Goal: Information Seeking & Learning: Compare options

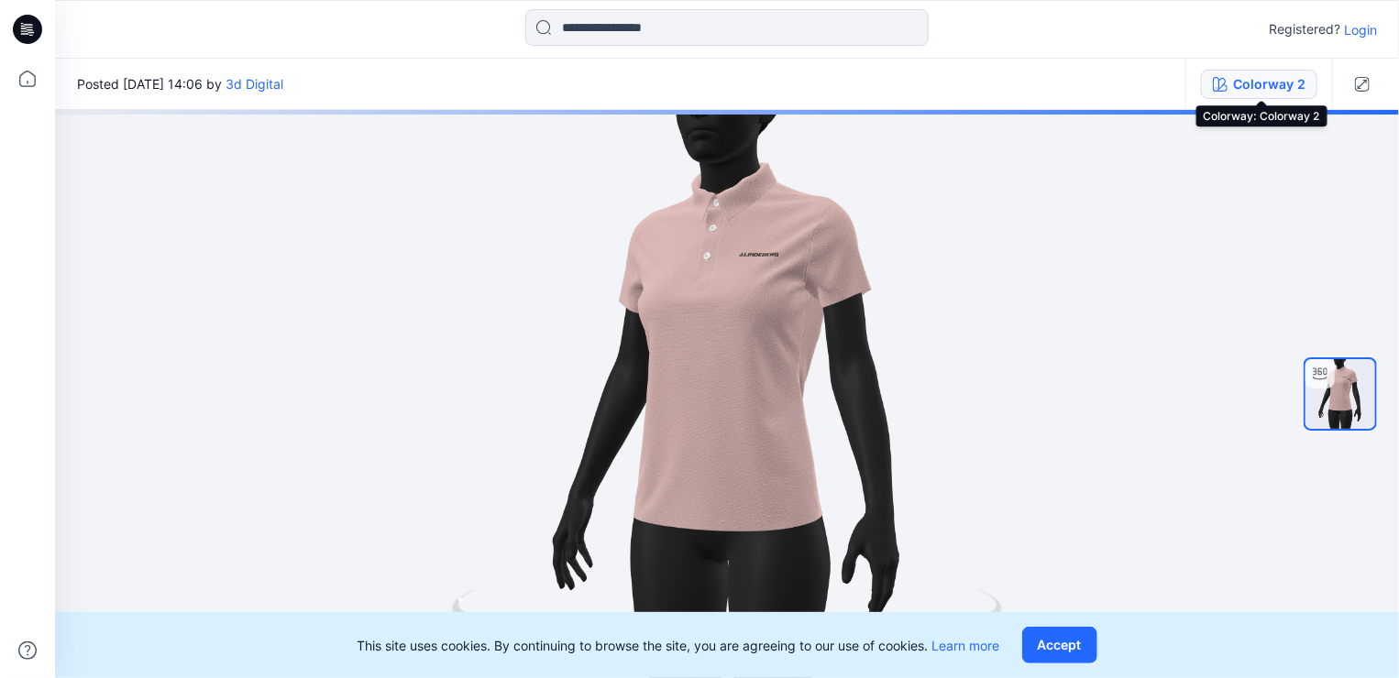
click at [1257, 83] on div "Colorway 2" at bounding box center [1269, 84] width 72 height 20
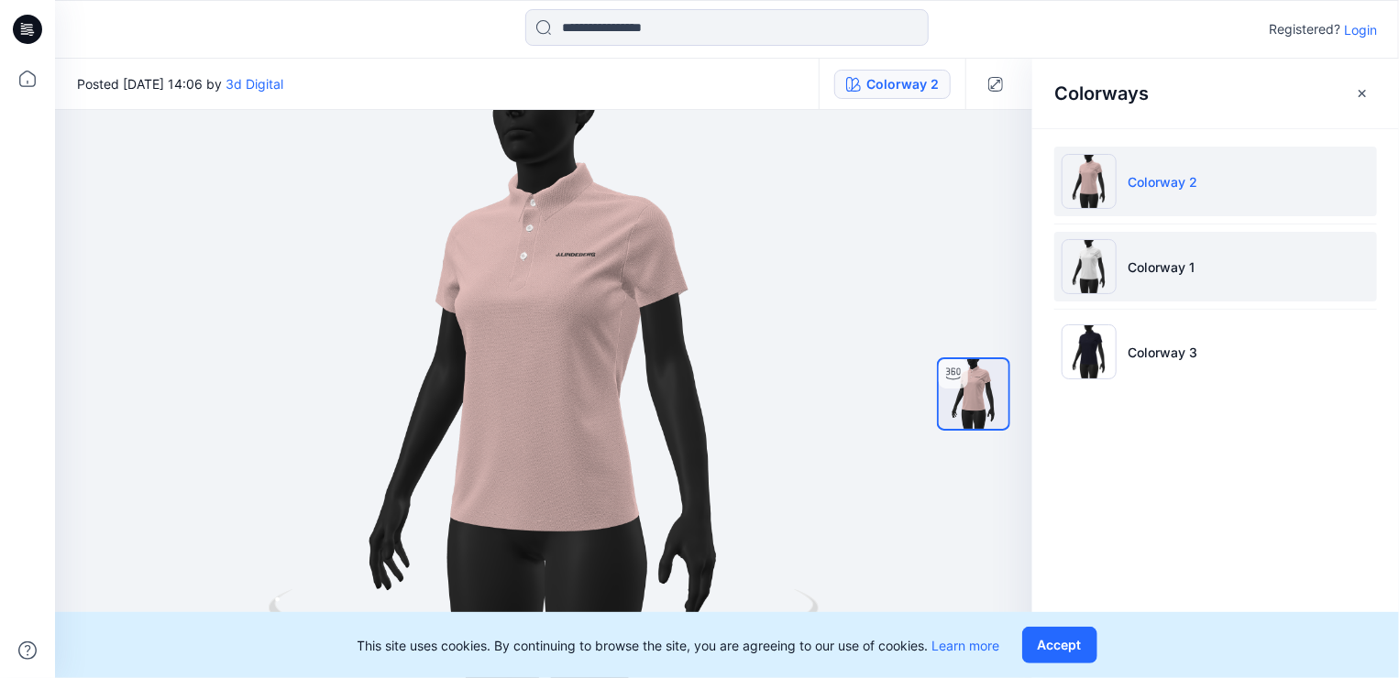
click at [1107, 268] on img at bounding box center [1088, 266] width 55 height 55
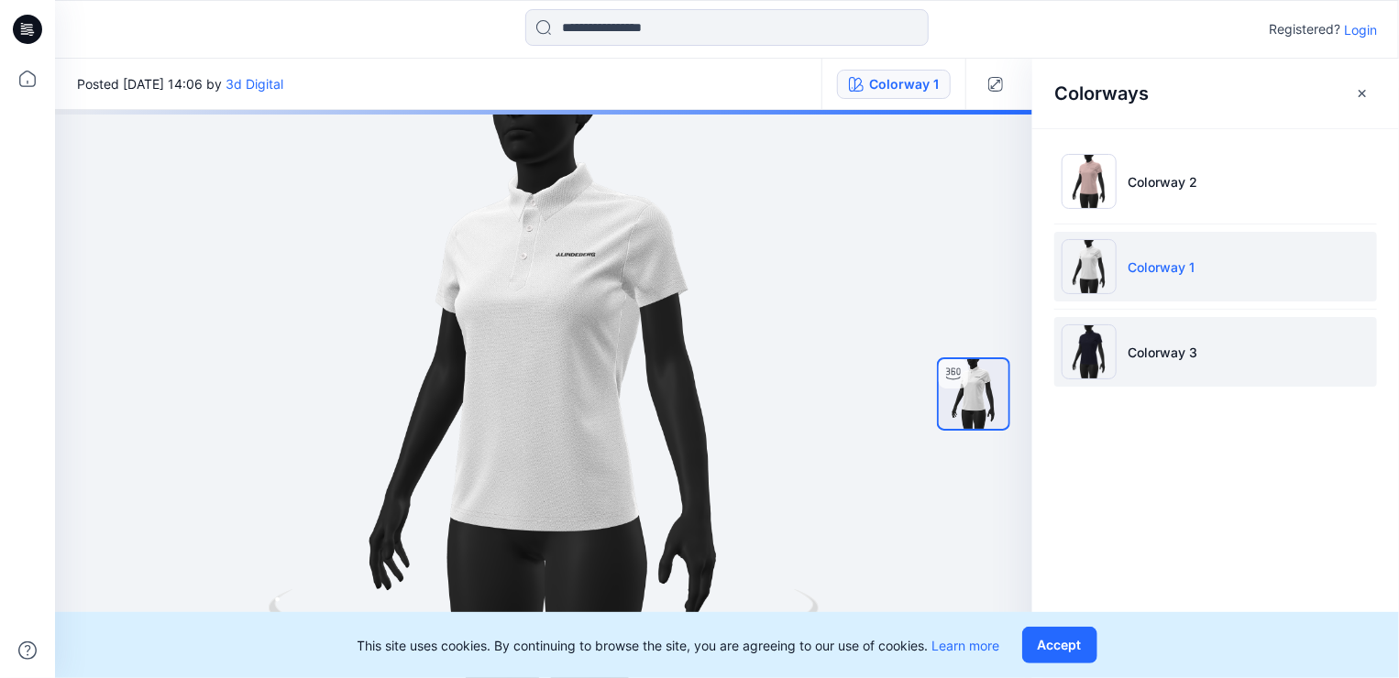
click at [1084, 333] on img at bounding box center [1088, 351] width 55 height 55
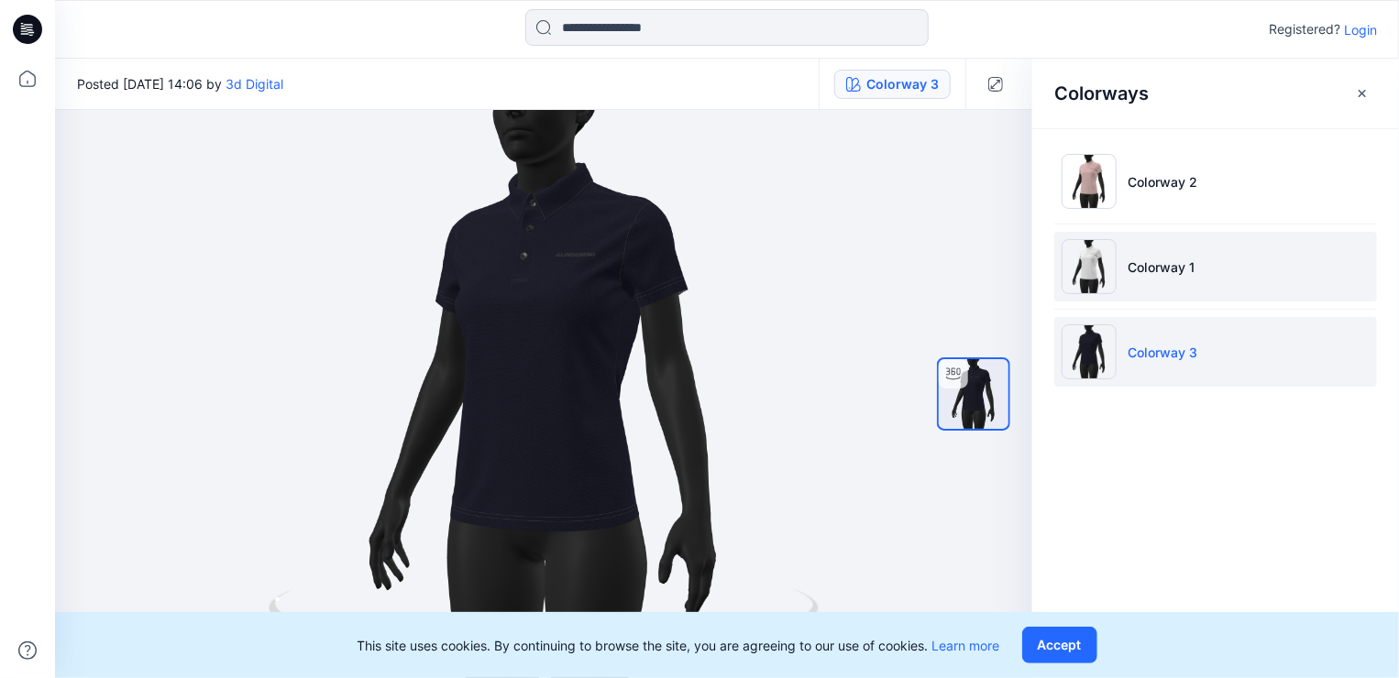
click at [1096, 262] on img at bounding box center [1088, 266] width 55 height 55
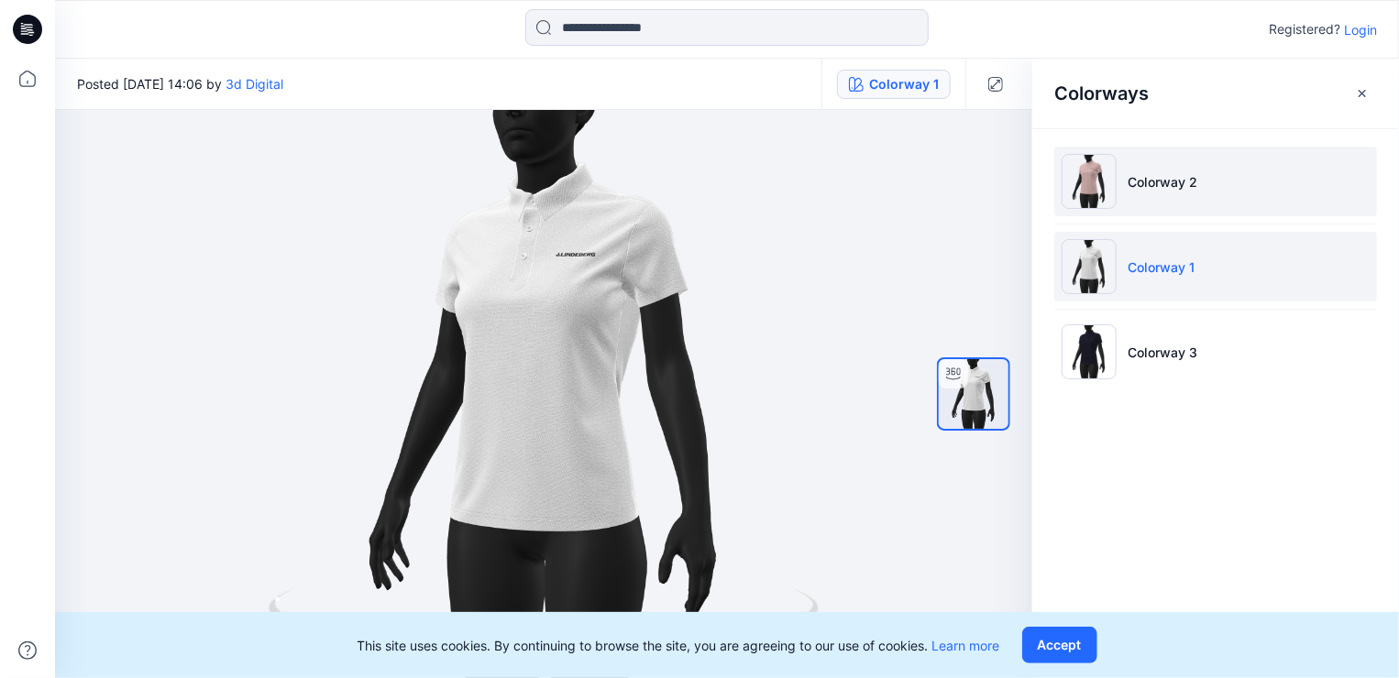
click at [1092, 178] on img at bounding box center [1088, 181] width 55 height 55
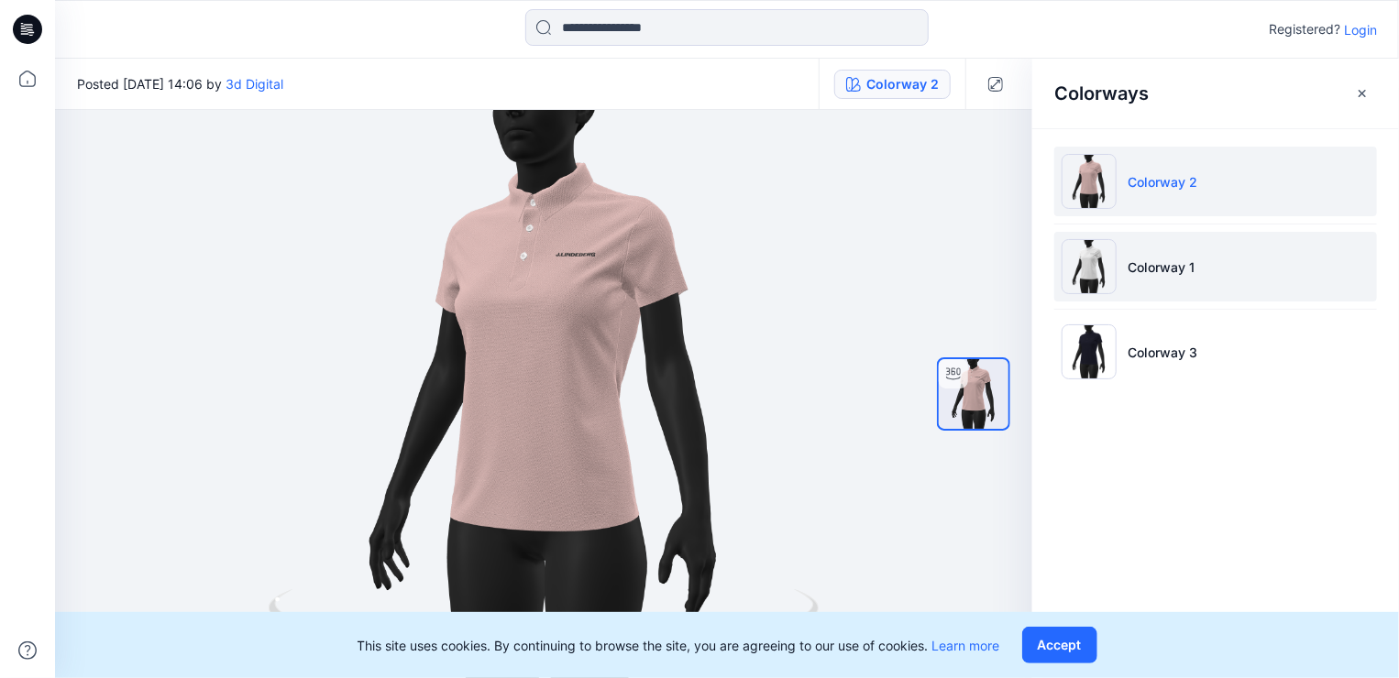
click at [1084, 254] on img at bounding box center [1088, 266] width 55 height 55
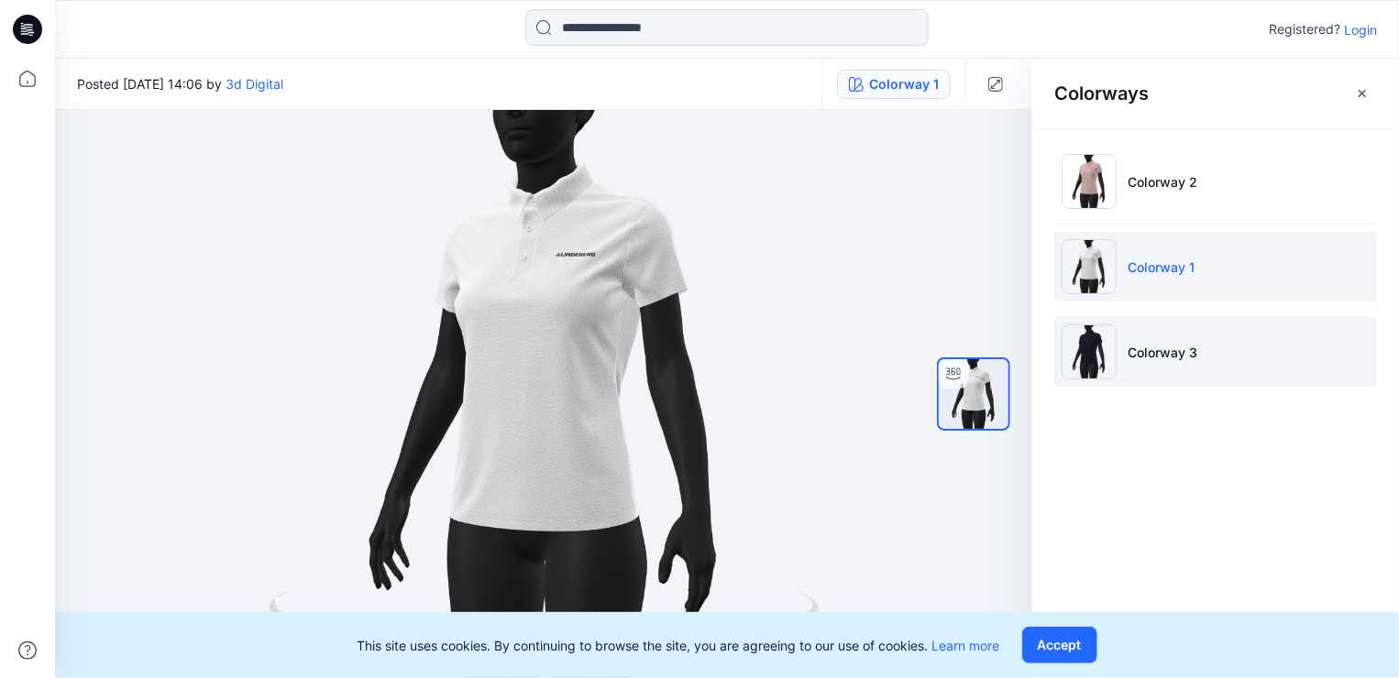
click at [1078, 325] on img at bounding box center [1088, 351] width 55 height 55
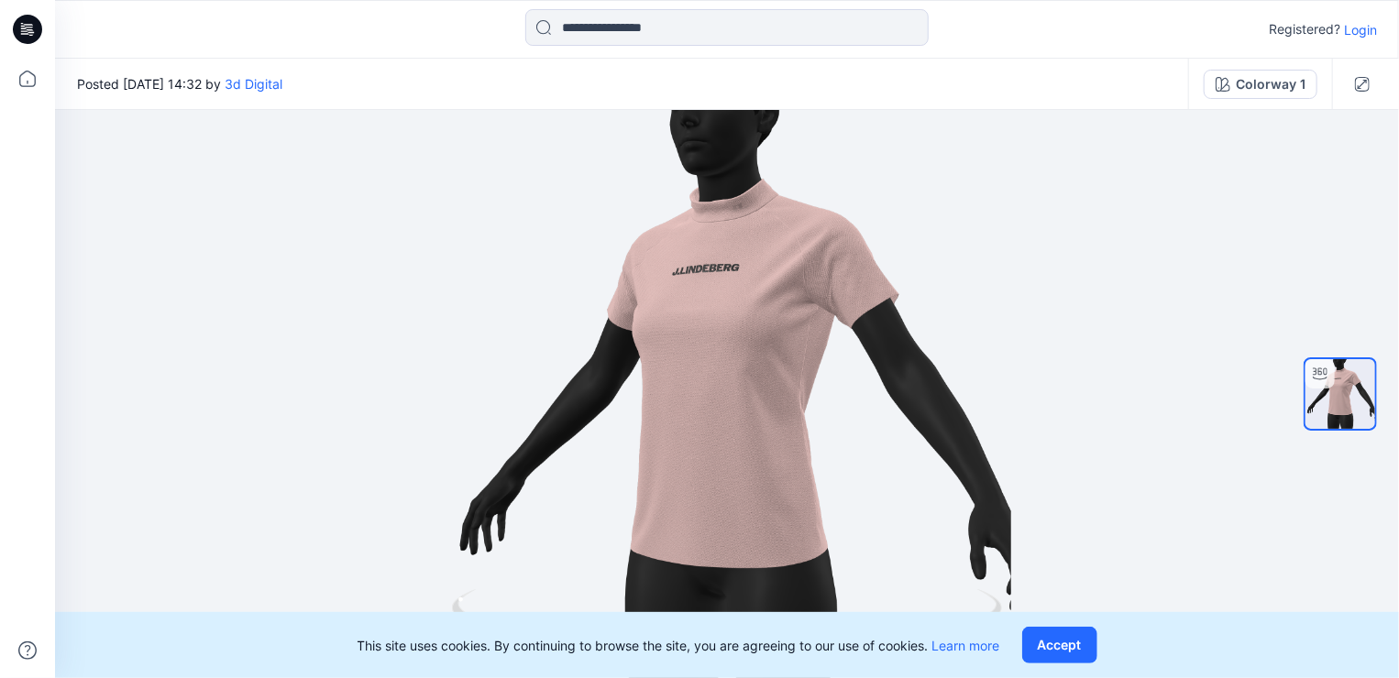
click at [1260, 92] on div "Colorway 1" at bounding box center [1271, 84] width 70 height 20
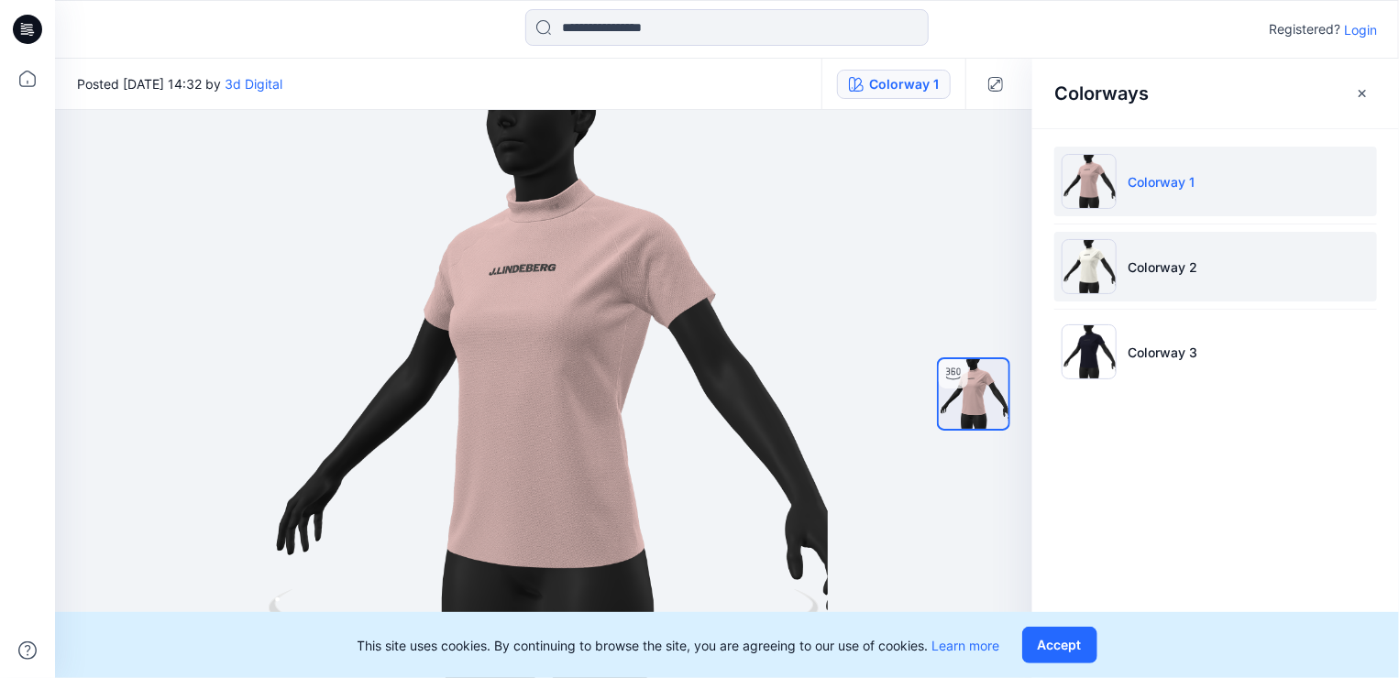
click at [1109, 272] on img at bounding box center [1088, 266] width 55 height 55
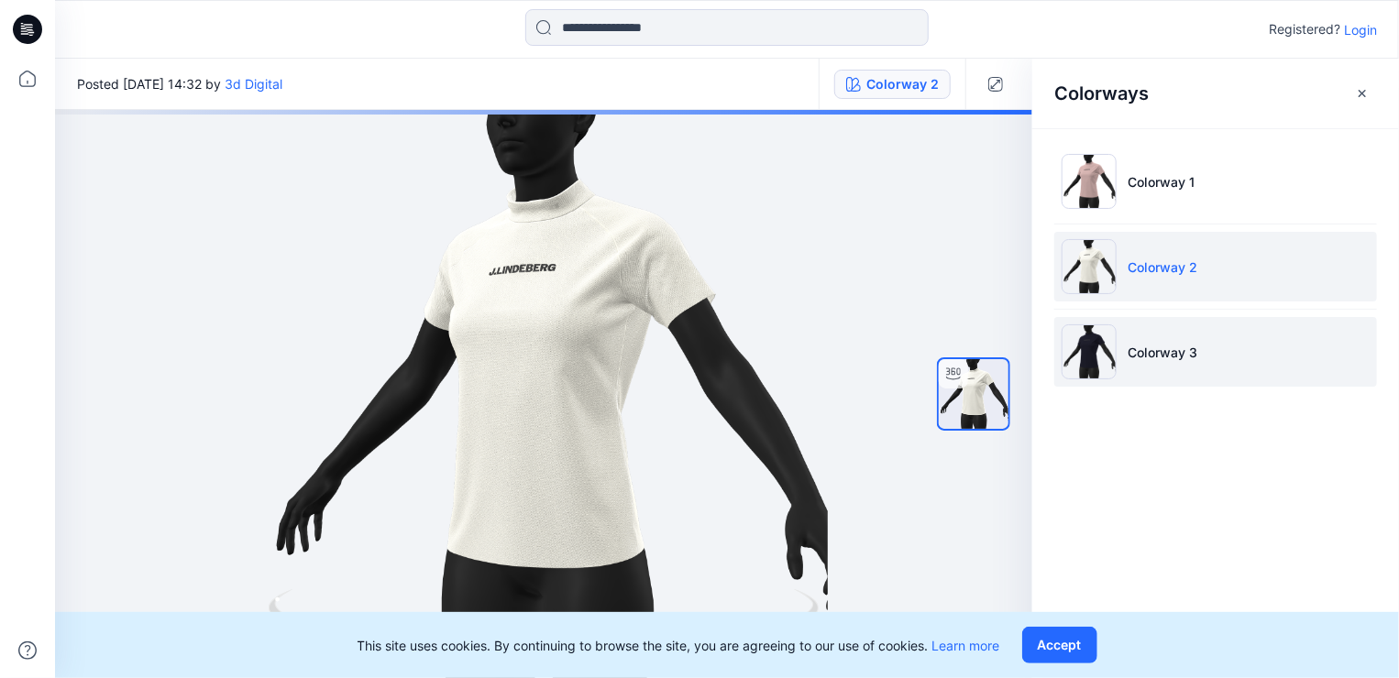
click at [1082, 351] on img at bounding box center [1088, 351] width 55 height 55
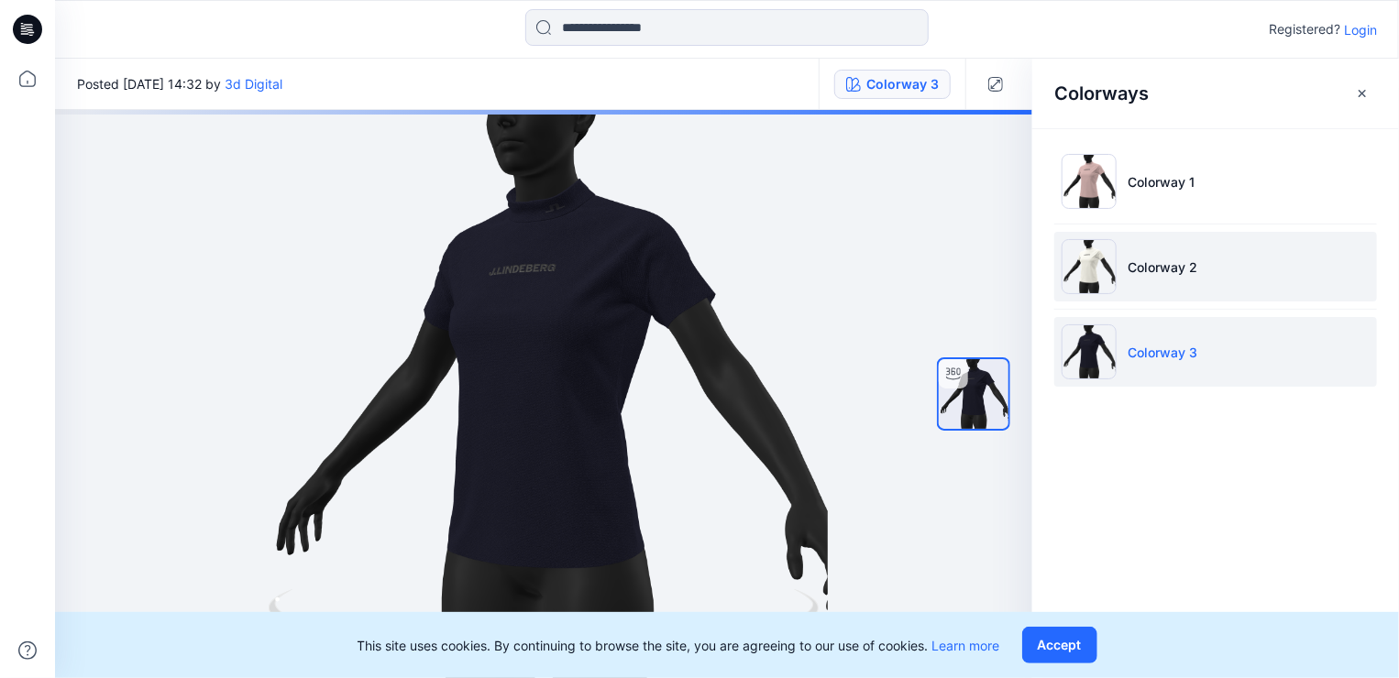
click at [1111, 263] on img at bounding box center [1088, 266] width 55 height 55
